Goal: Task Accomplishment & Management: Complete application form

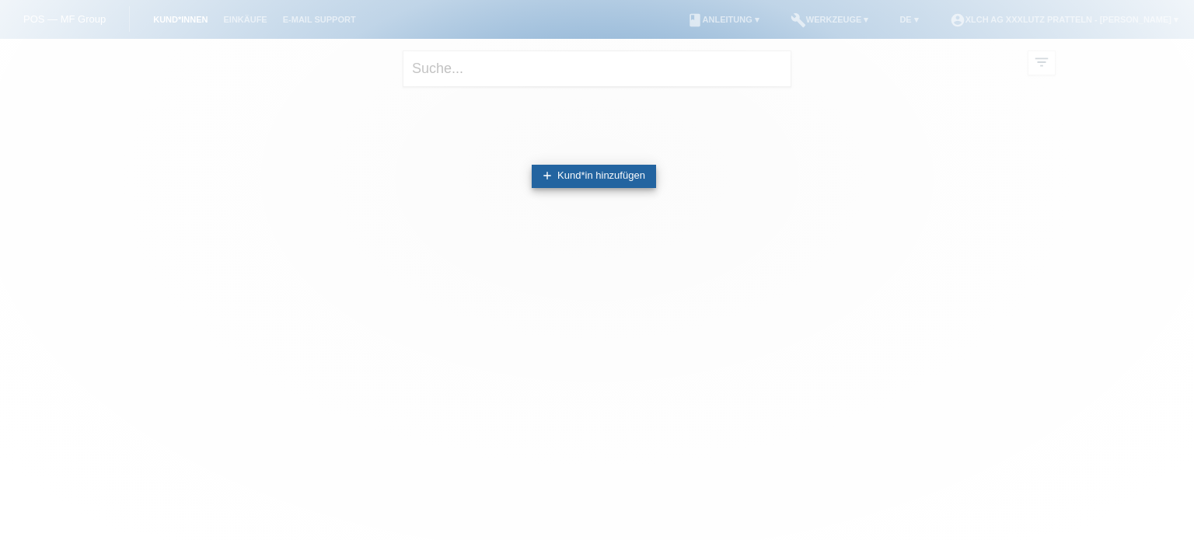
click at [566, 180] on link "add Kund*in hinzufügen" at bounding box center [594, 176] width 124 height 23
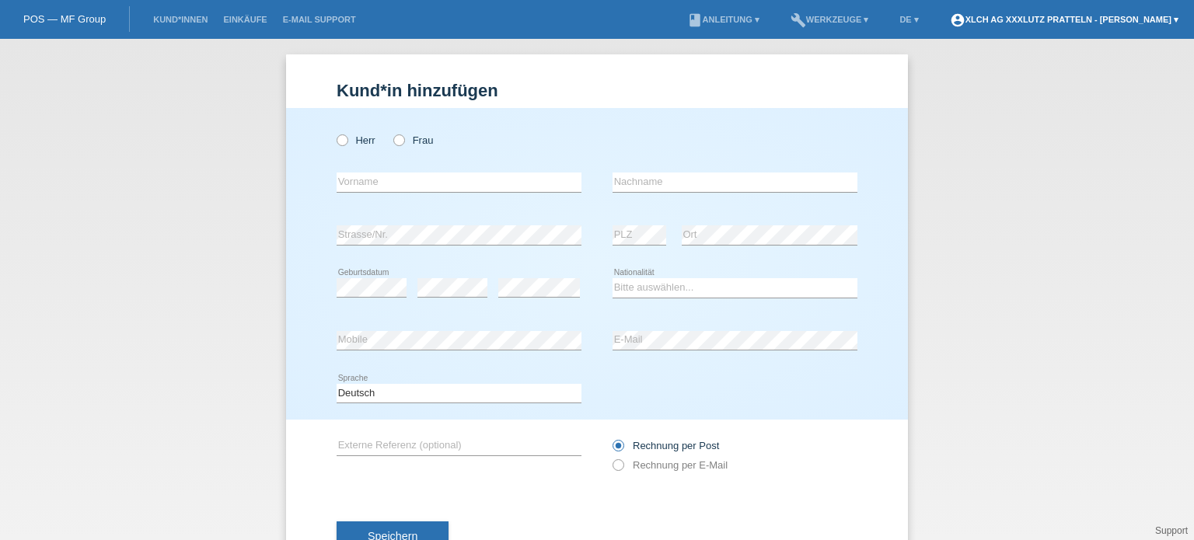
click at [1115, 18] on link "account_circle XLCH AG XXXLutz Pratteln - [PERSON_NAME] ▾" at bounding box center [1064, 19] width 244 height 9
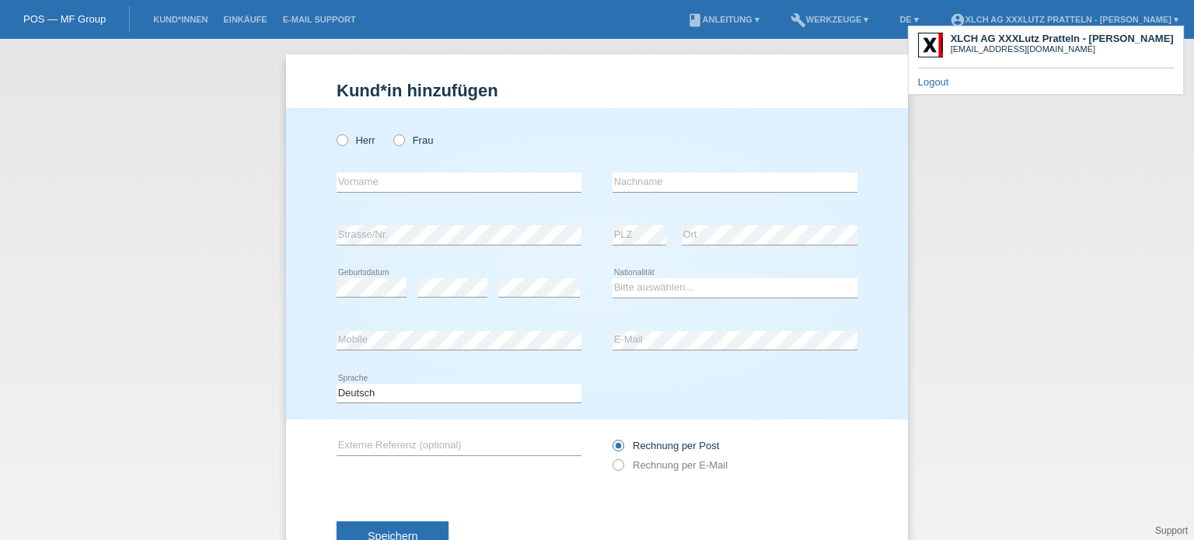
click at [1058, 170] on div "Kund*in hinzufügen Kunde hinzufügen Kundin hinzufügen Herr Frau error Vorname e…" at bounding box center [597, 290] width 1194 height 502
